Goal: Navigation & Orientation: Find specific page/section

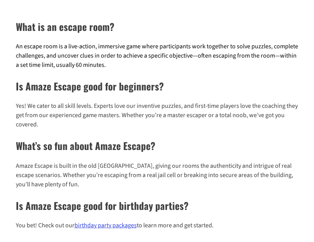
scroll to position [102, 0]
click at [222, 142] on h2 "What’s so fun about Amaze Escape?" at bounding box center [157, 145] width 283 height 15
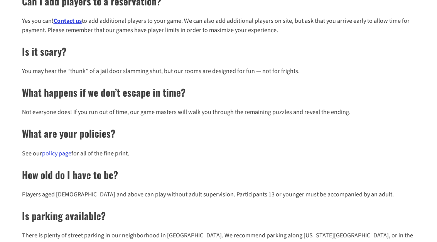
scroll to position [440, 0]
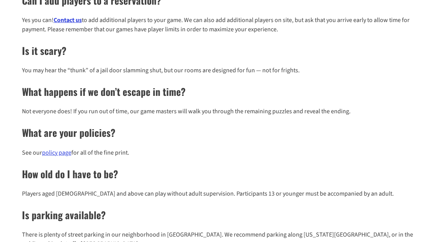
click at [51, 154] on link "policy page" at bounding box center [56, 152] width 29 height 8
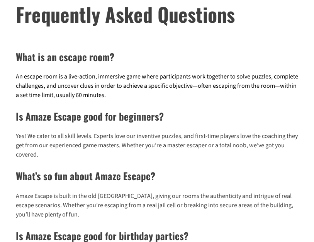
scroll to position [0, 0]
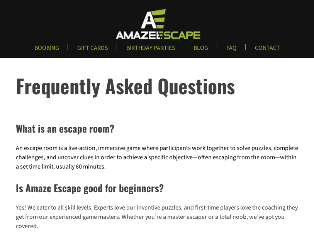
click at [93, 48] on link "GIFT CARDS" at bounding box center [92, 50] width 43 height 13
click at [46, 50] on link "BOOKING" at bounding box center [46, 50] width 37 height 13
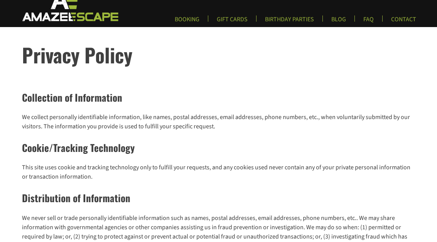
scroll to position [17, 0]
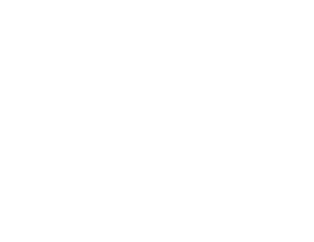
scroll to position [71, 0]
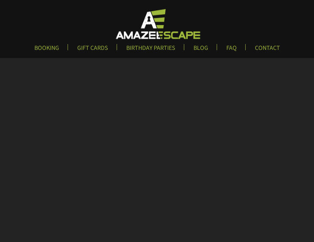
click at [150, 51] on link "BIRTHDAY PARTIES" at bounding box center [150, 50] width 61 height 13
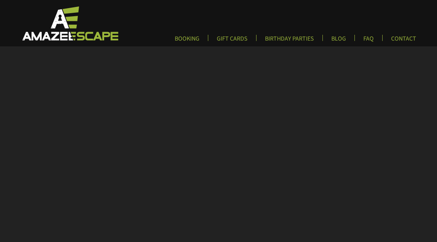
click at [232, 36] on link "GIFT CARDS" at bounding box center [232, 41] width 43 height 13
click at [313, 45] on link "BLOG" at bounding box center [338, 41] width 27 height 13
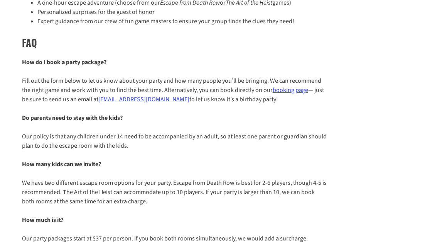
scroll to position [173, 0]
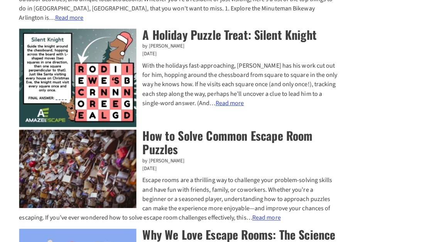
scroll to position [520, 0]
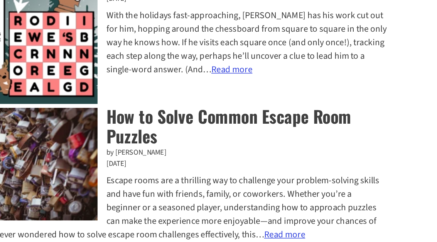
click at [252, 199] on link "Read more : How to Solve Common Escape Room Puzzles" at bounding box center [266, 203] width 28 height 8
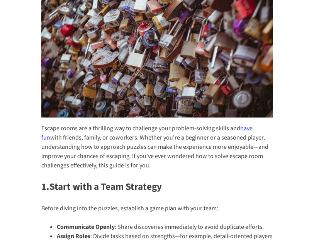
scroll to position [185, 0]
